Goal: Task Accomplishment & Management: Use online tool/utility

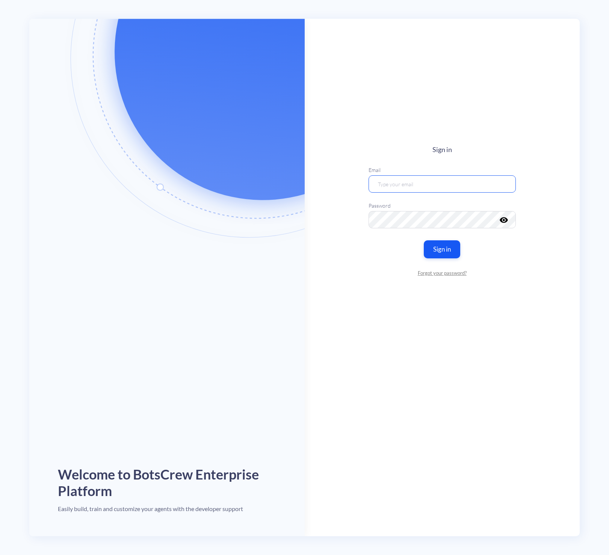
type input "[PERSON_NAME][EMAIL_ADDRESS][DOMAIN_NAME]"
click at [437, 247] on button "Sign in" at bounding box center [442, 249] width 38 height 19
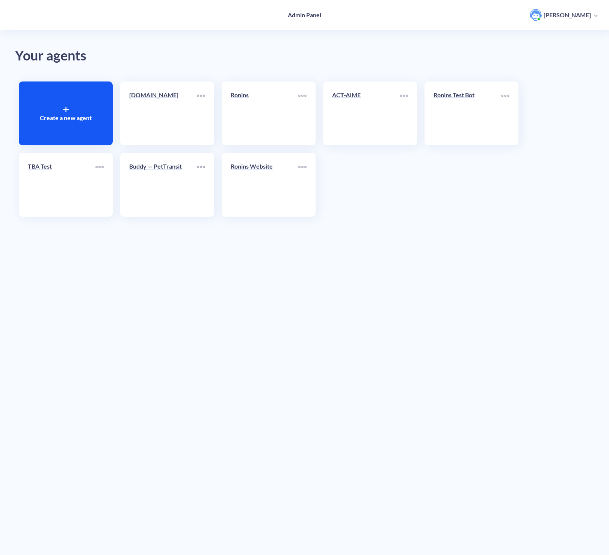
click at [259, 184] on link "Ronins Website" at bounding box center [264, 185] width 68 height 46
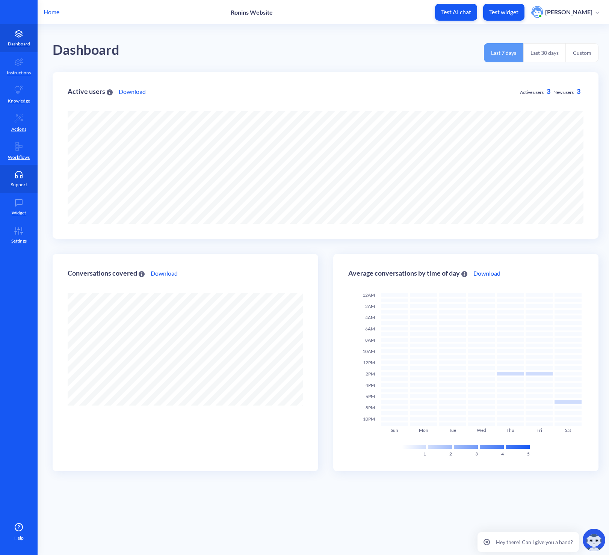
click at [19, 181] on link "Support" at bounding box center [19, 179] width 38 height 28
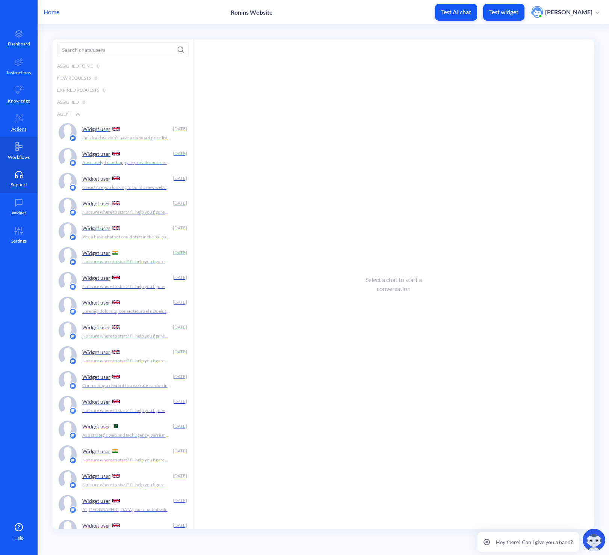
click at [20, 157] on p "Workflows" at bounding box center [19, 157] width 22 height 7
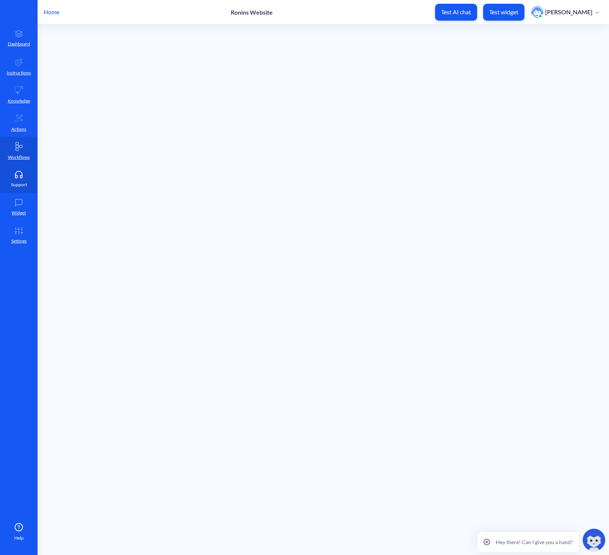
click at [20, 174] on icon at bounding box center [18, 175] width 15 height 8
